Goal: Transaction & Acquisition: Purchase product/service

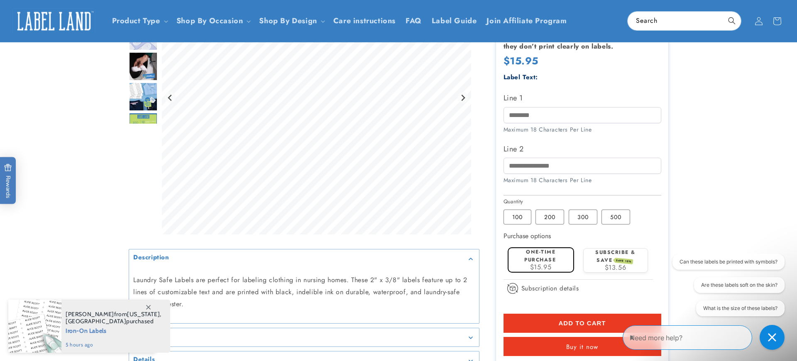
scroll to position [174, 0]
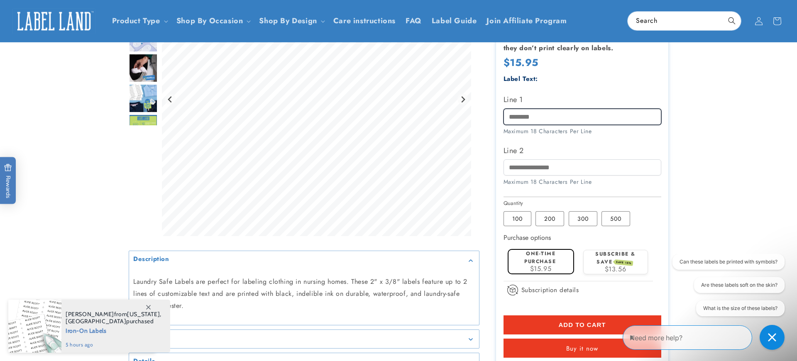
click at [523, 115] on input "Line 1" at bounding box center [583, 117] width 158 height 16
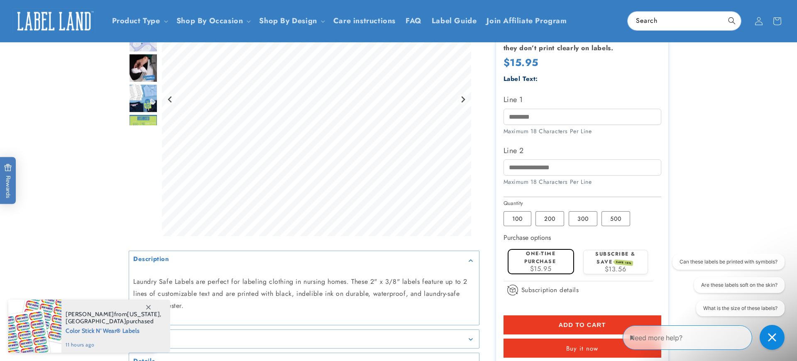
click at [739, 157] on product-info at bounding box center [398, 151] width 797 height 496
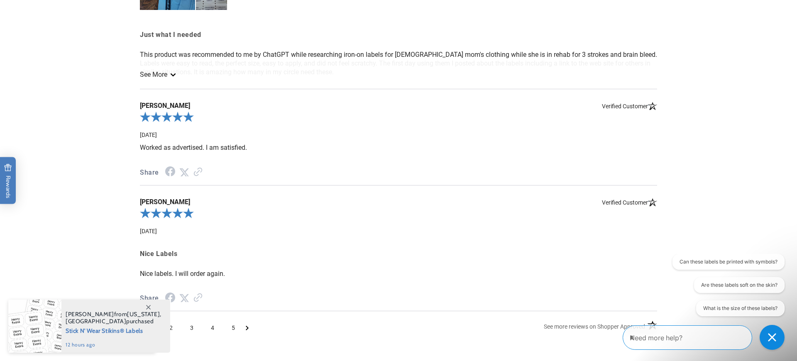
scroll to position [1018, 0]
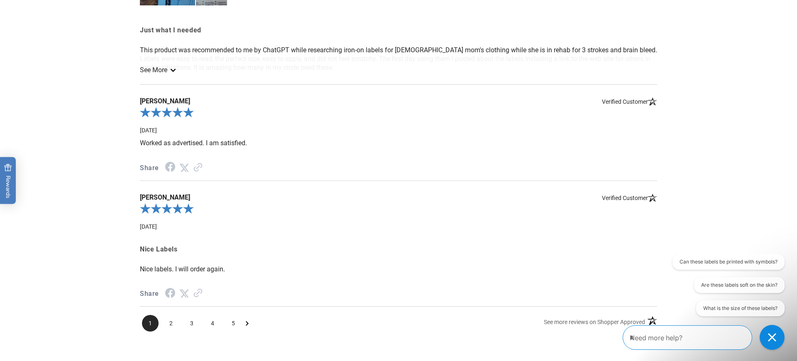
click at [172, 72] on icon "See more" at bounding box center [173, 70] width 7 height 3
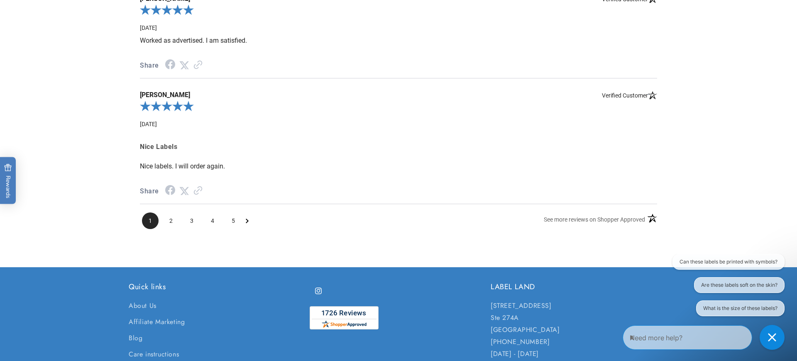
scroll to position [1169, 0]
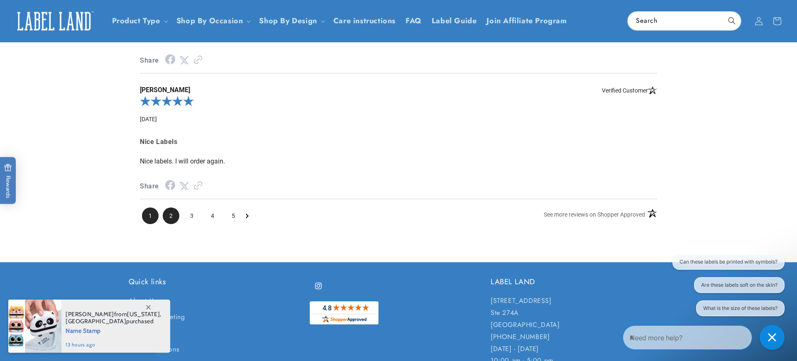
click at [171, 215] on span "2" at bounding box center [171, 216] width 17 height 17
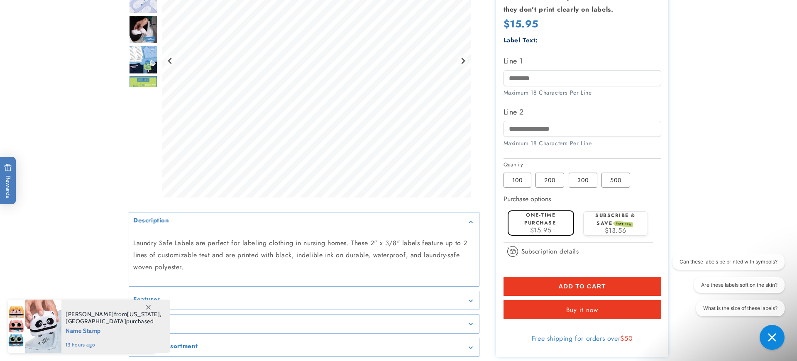
scroll to position [0, 0]
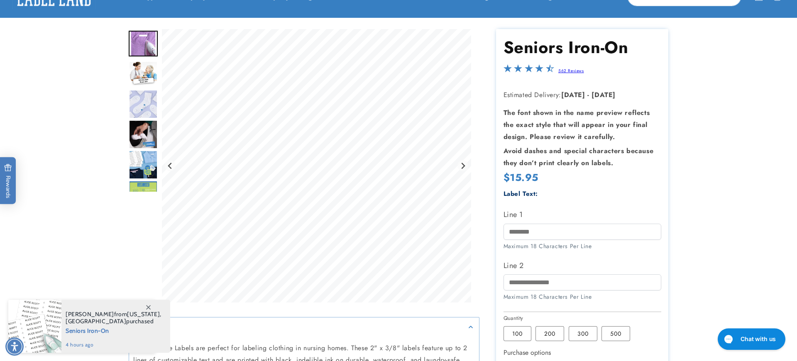
scroll to position [60, 0]
